Goal: Information Seeking & Learning: Learn about a topic

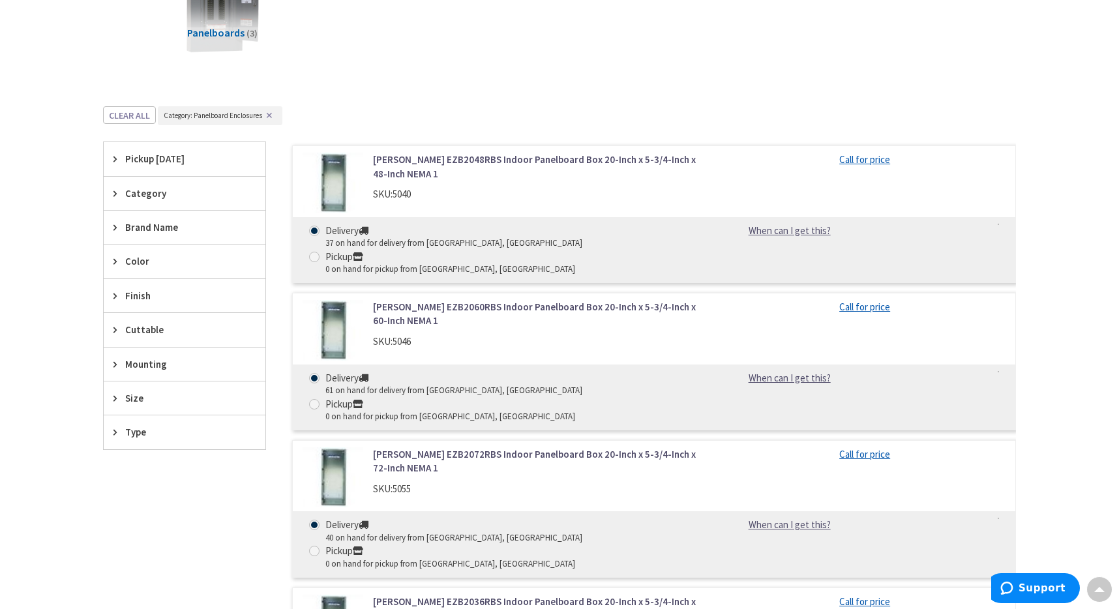
scroll to position [451, 0]
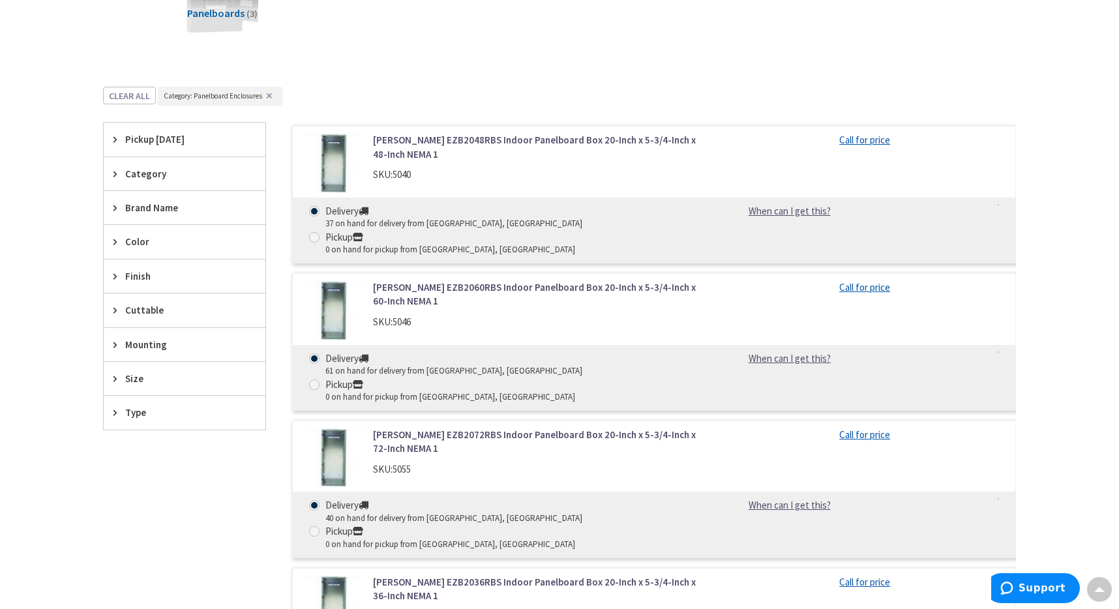
click at [170, 392] on div "Size" at bounding box center [185, 378] width 162 height 33
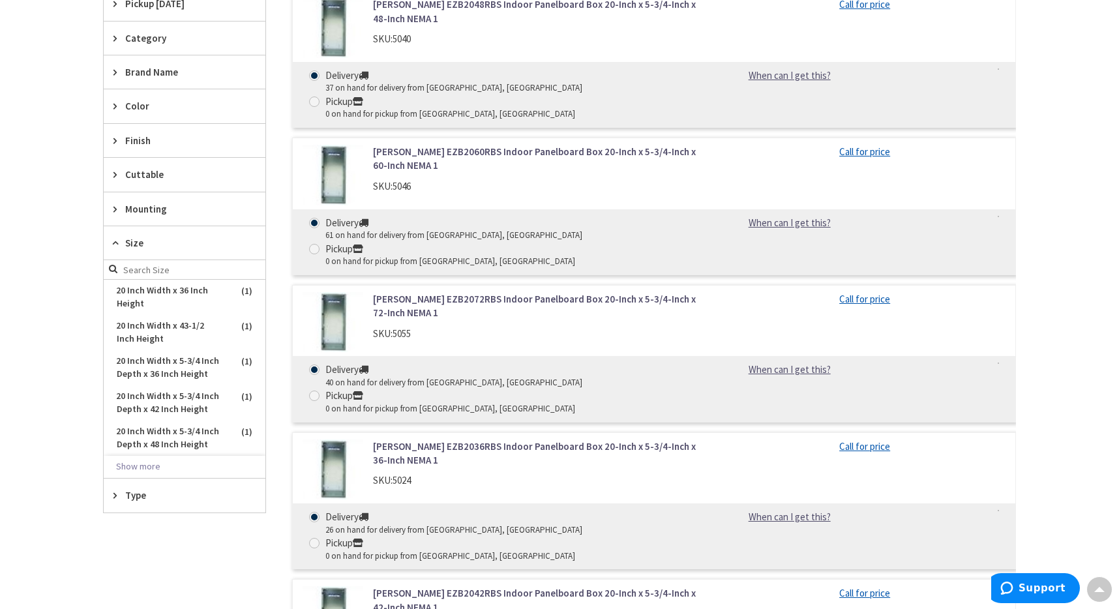
scroll to position [638, 0]
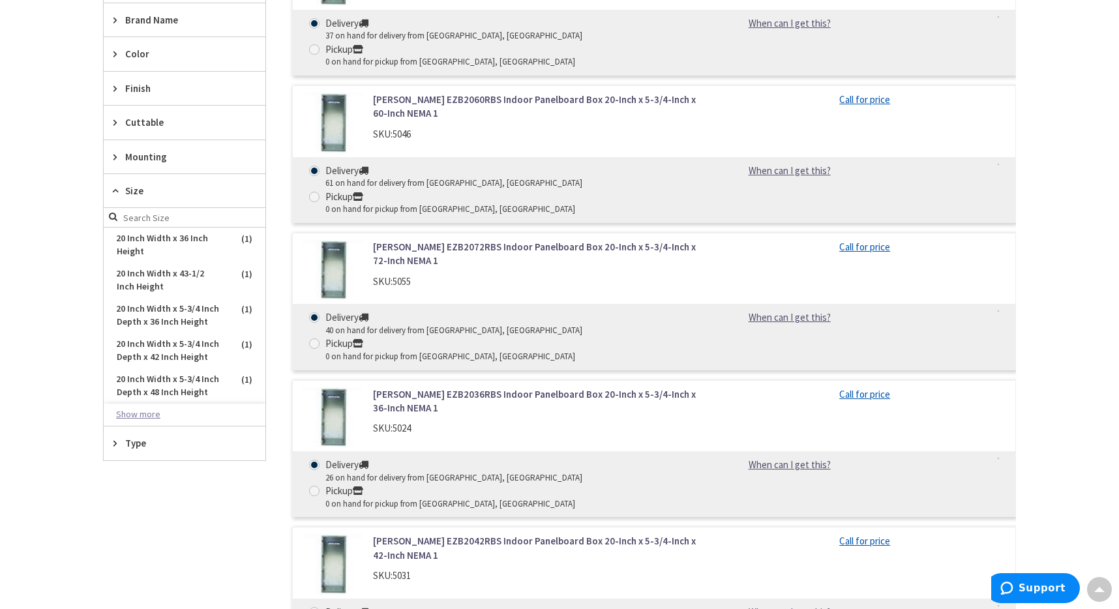
click at [153, 413] on button "Show more" at bounding box center [185, 415] width 162 height 22
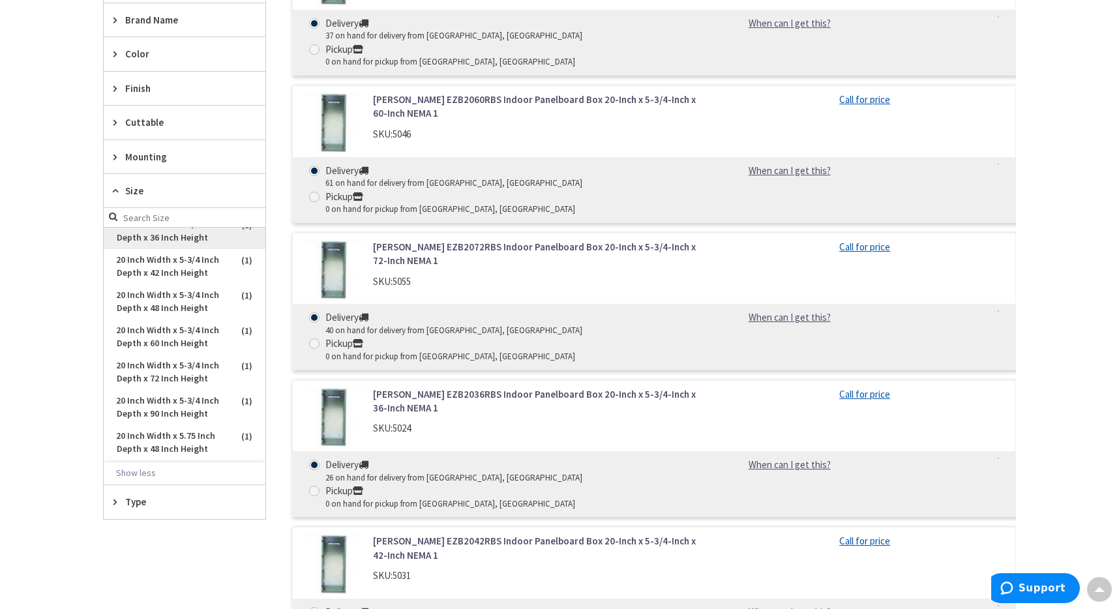
scroll to position [123, 0]
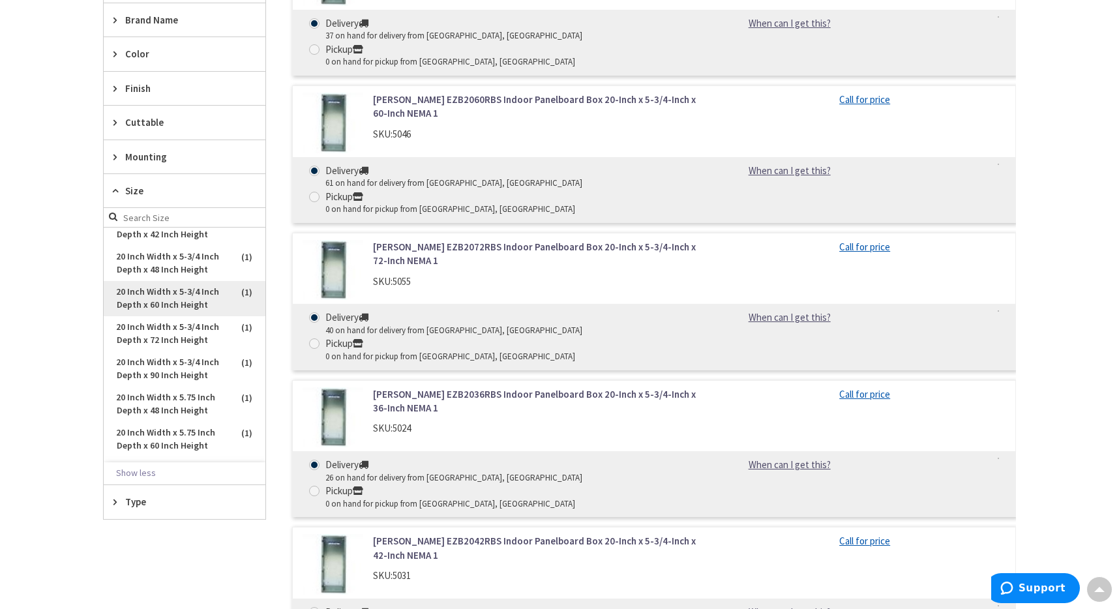
click at [181, 299] on span "20 Inch Width x 5-3/4 Inch Depth x 60 Inch Height" at bounding box center [185, 298] width 162 height 35
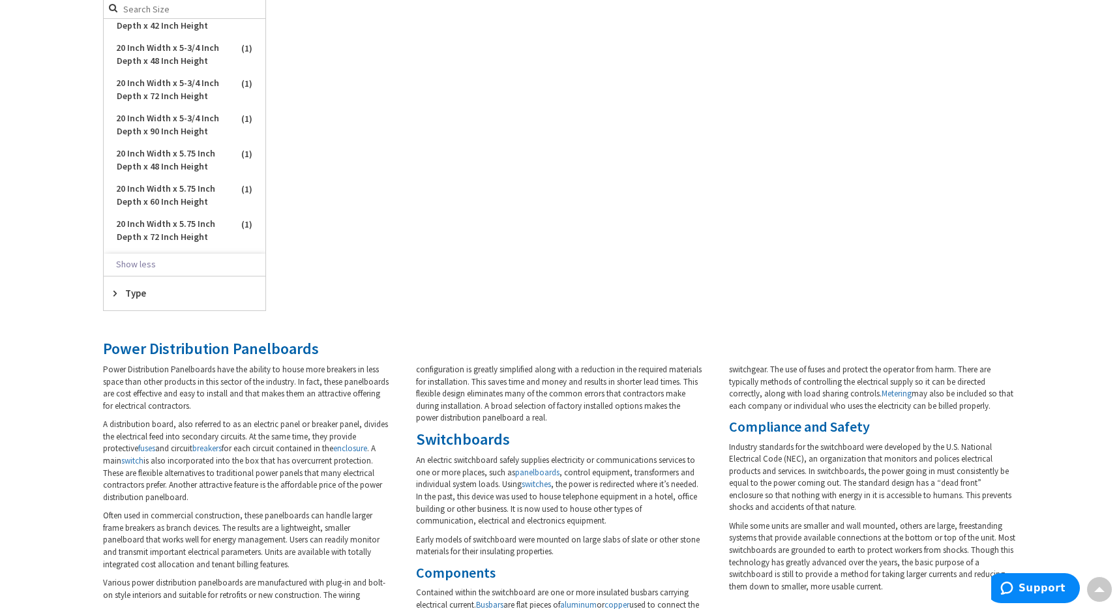
scroll to position [750, 0]
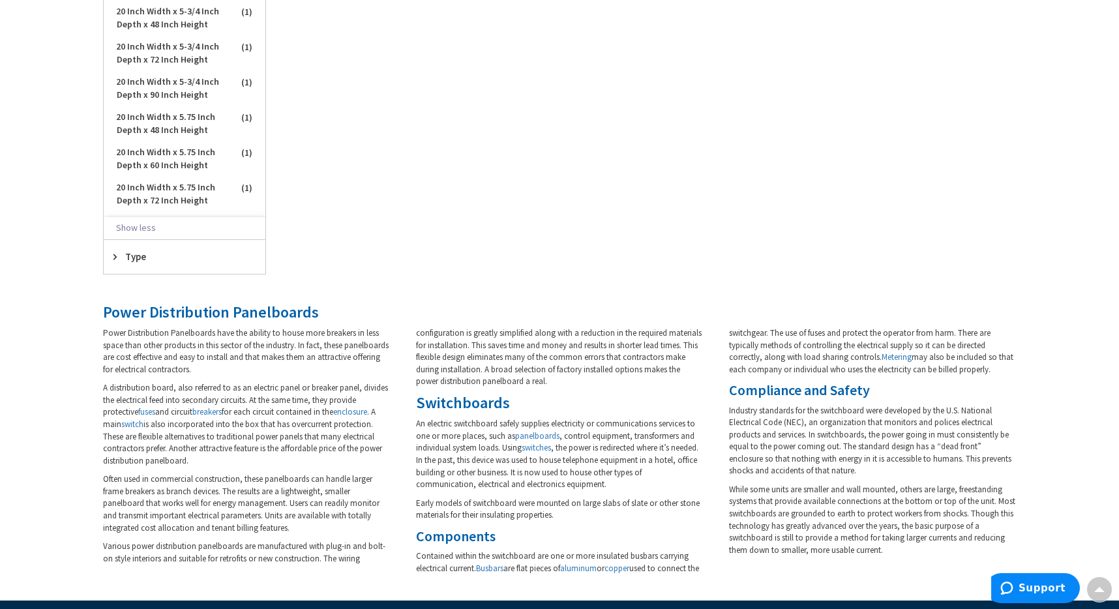
click at [154, 307] on span "Power Distribution Panelboards" at bounding box center [211, 312] width 216 height 20
copy div "Power Distribution Panelboards"
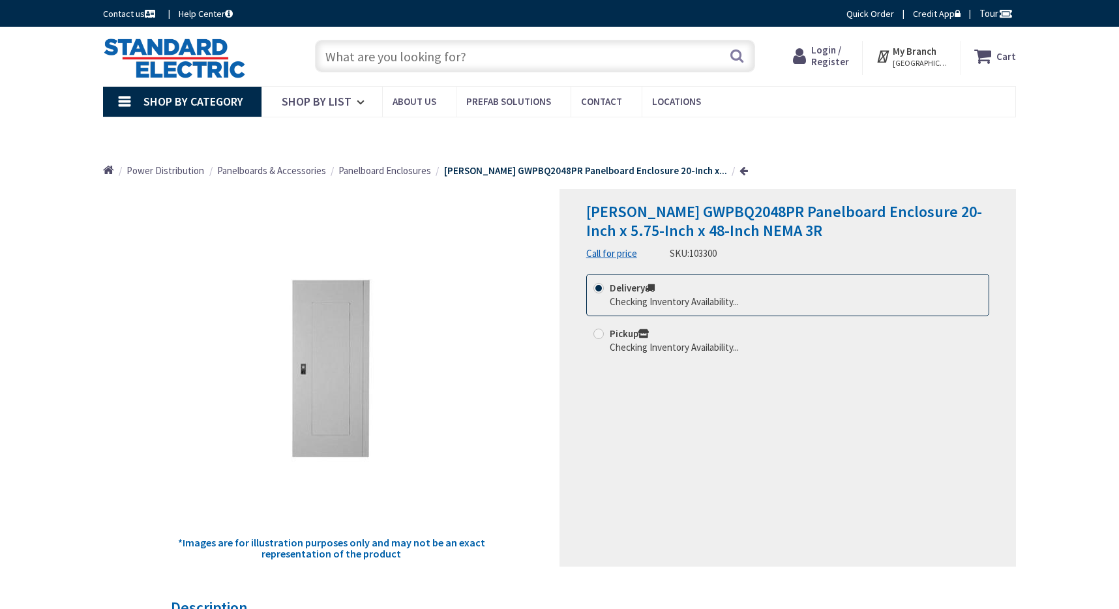
type input "[GEOGRAPHIC_DATA], [GEOGRAPHIC_DATA]"
